Goal: Task Accomplishment & Management: Use online tool/utility

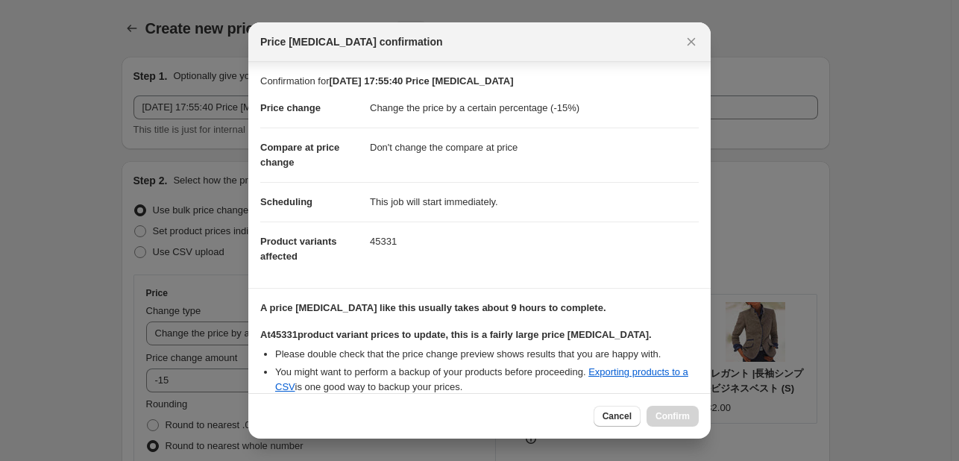
select select "percentage"
select select "no_change"
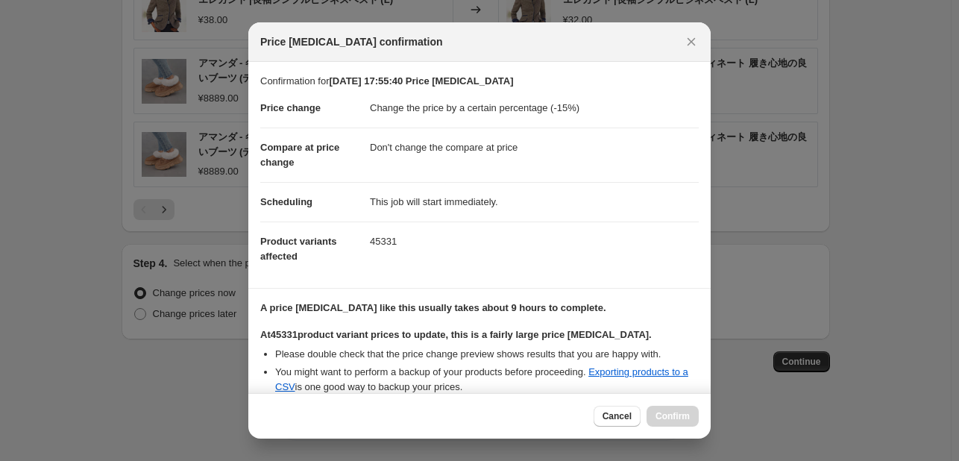
click at [704, 40] on div "Price change job confirmation" at bounding box center [479, 42] width 462 height 40
click at [694, 43] on icon "Close" at bounding box center [691, 41] width 15 height 15
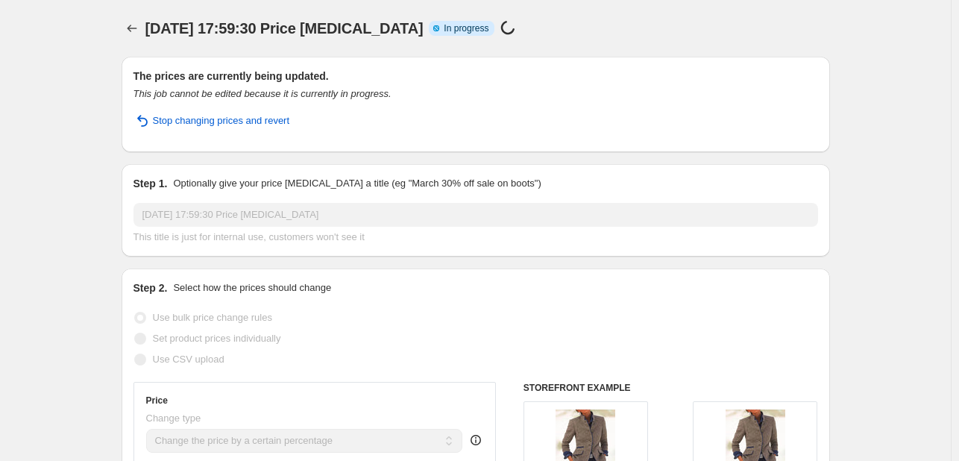
select select "percentage"
select select "no_change"
